Goal: Find specific page/section: Find specific page/section

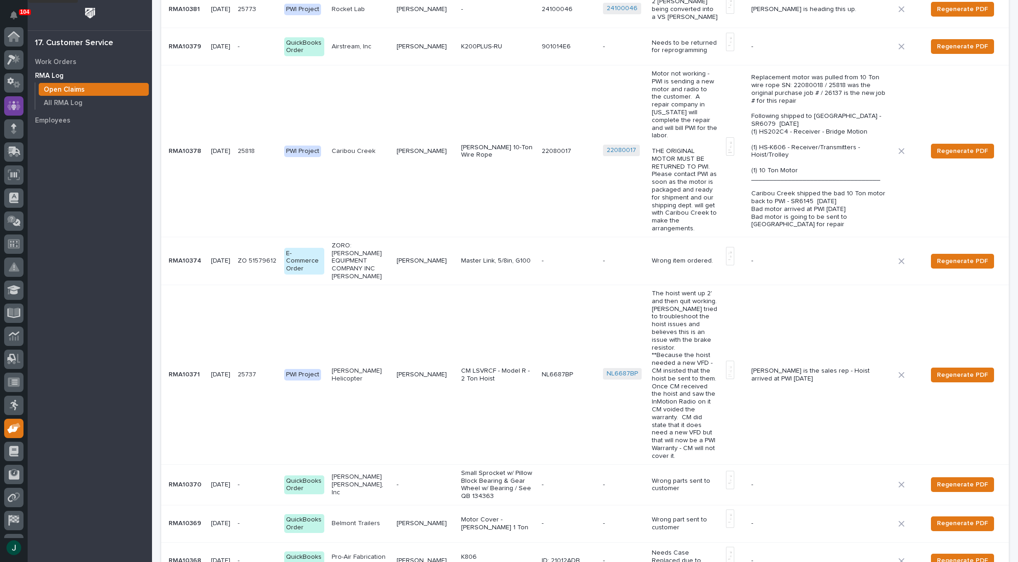
scroll to position [65, 0]
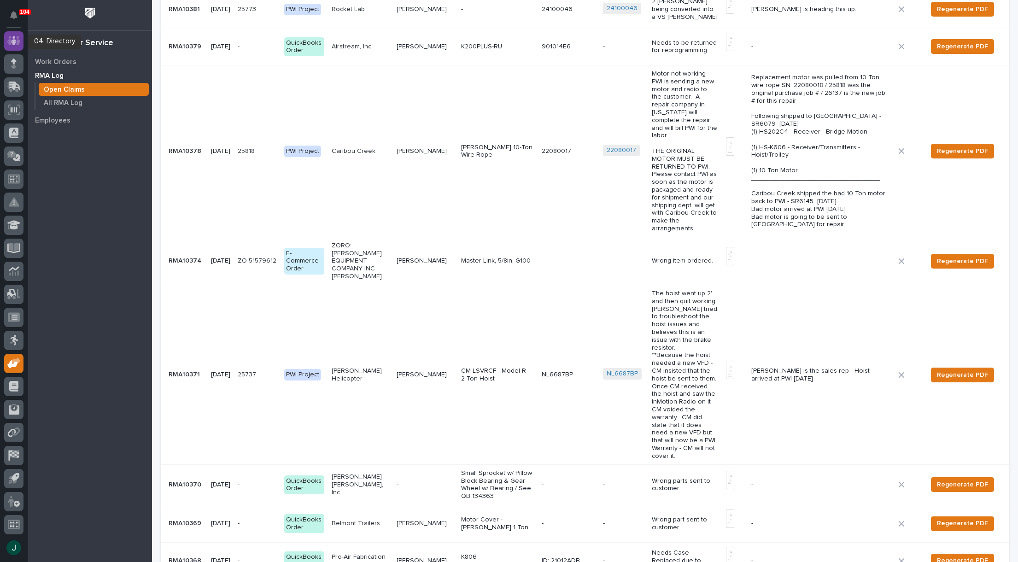
click at [14, 38] on icon at bounding box center [14, 40] width 6 height 9
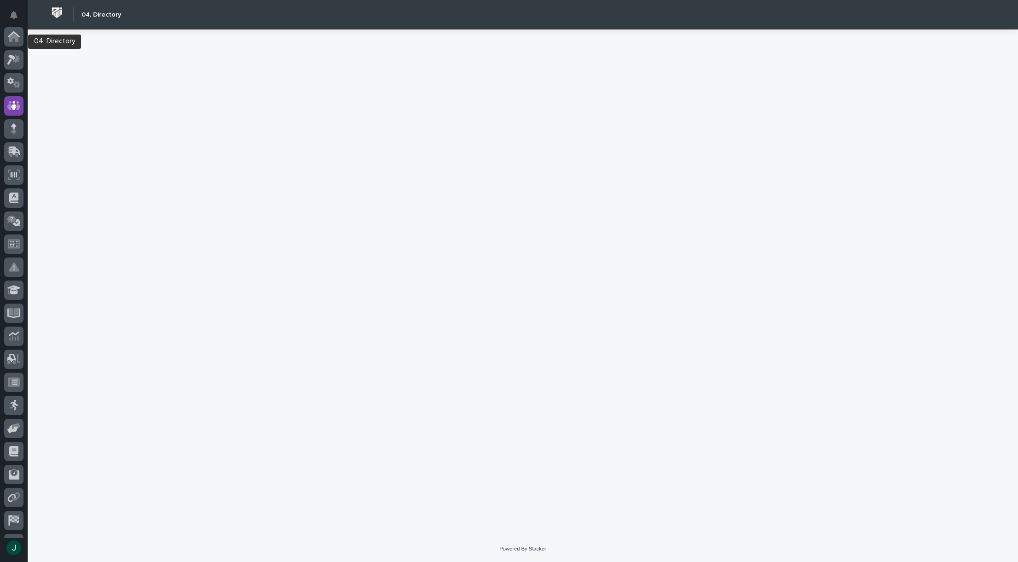
scroll to position [65, 0]
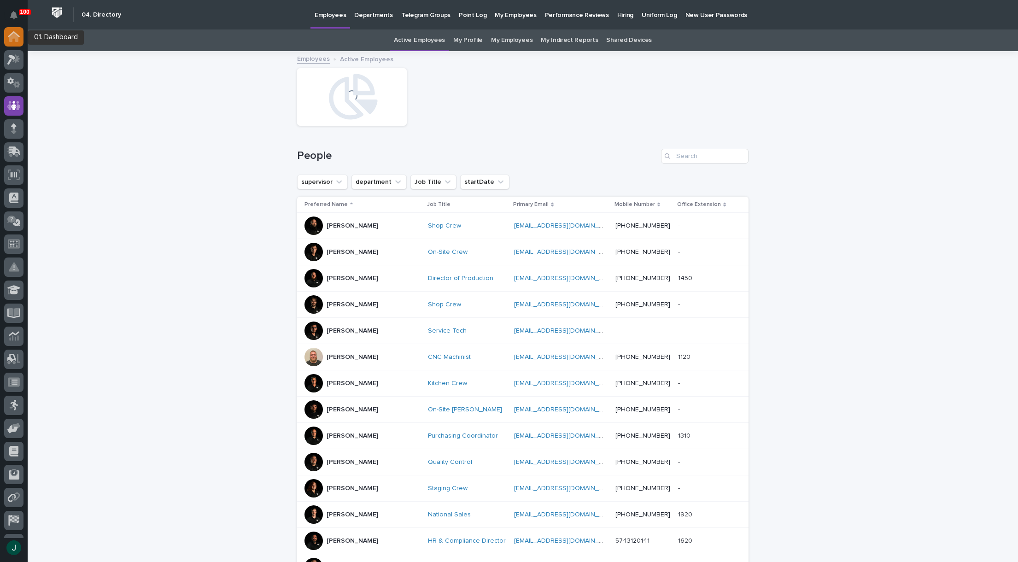
click at [12, 39] on icon at bounding box center [13, 37] width 9 height 9
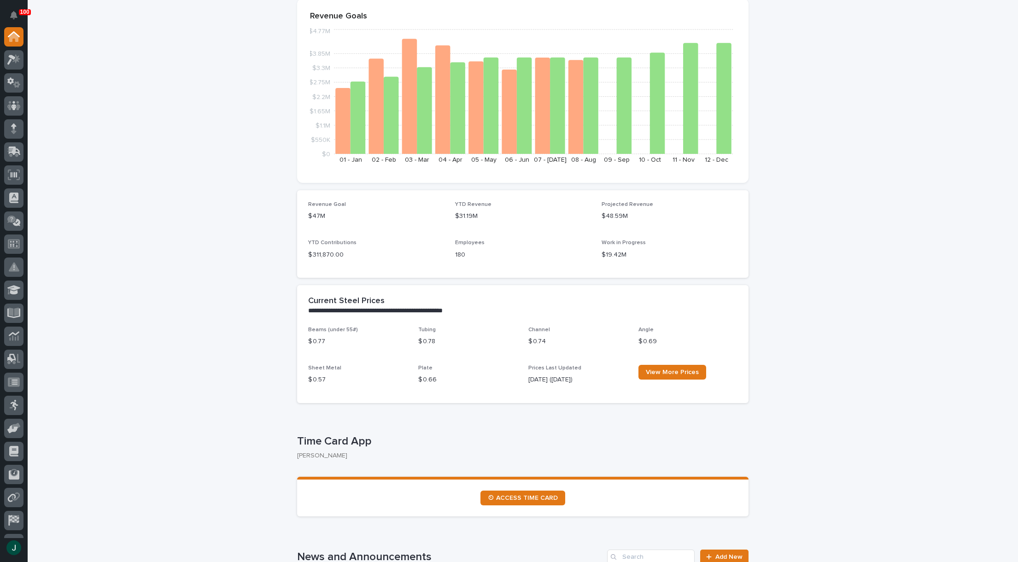
scroll to position [184, 0]
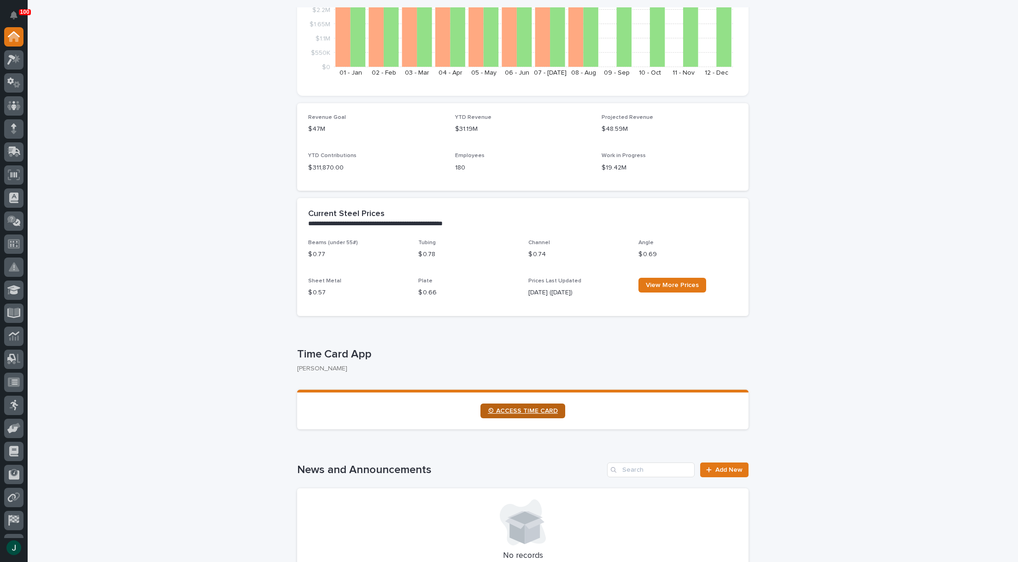
click at [518, 412] on span "⏲ ACCESS TIME CARD" at bounding box center [523, 411] width 70 height 6
